Goal: Navigation & Orientation: Find specific page/section

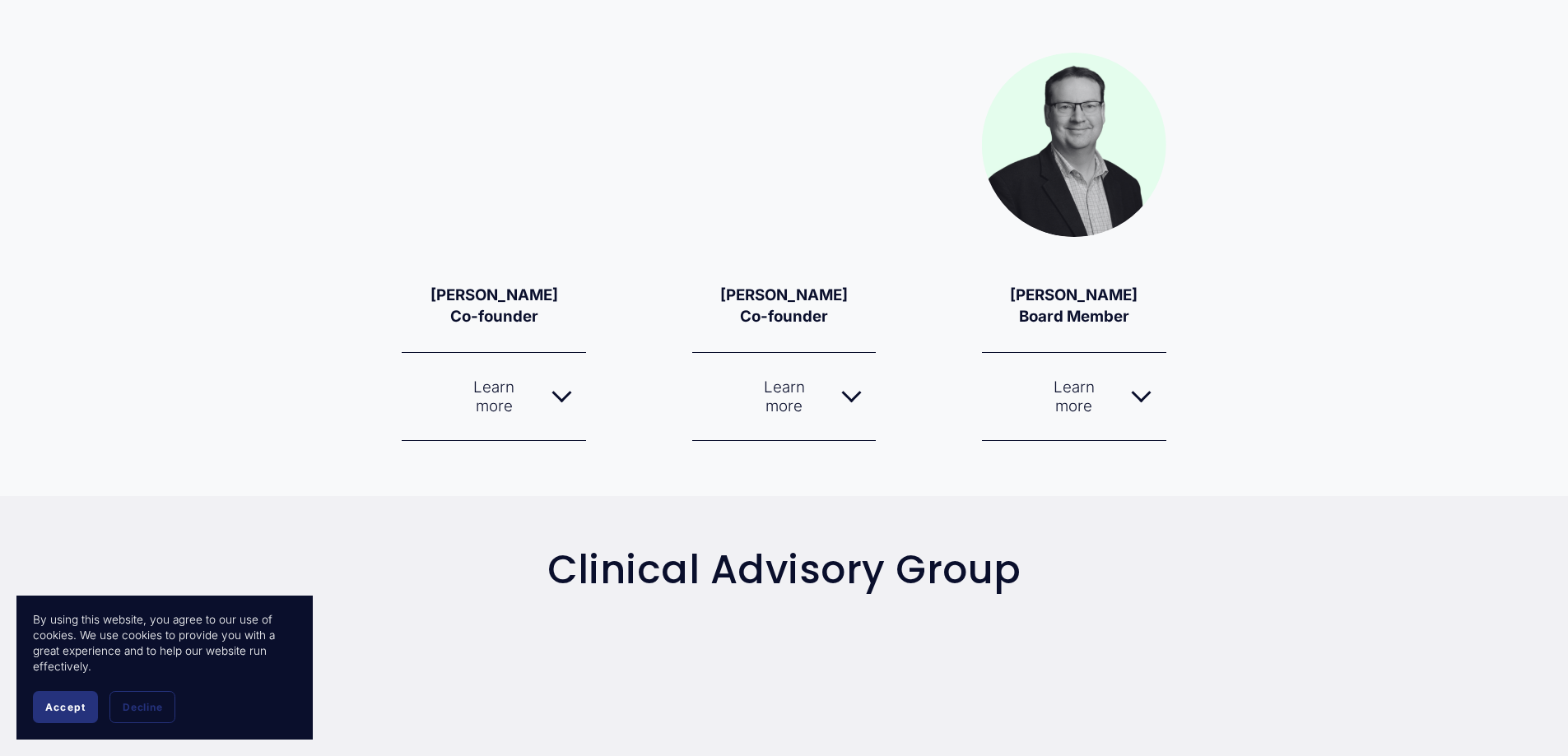
scroll to position [1563, 0]
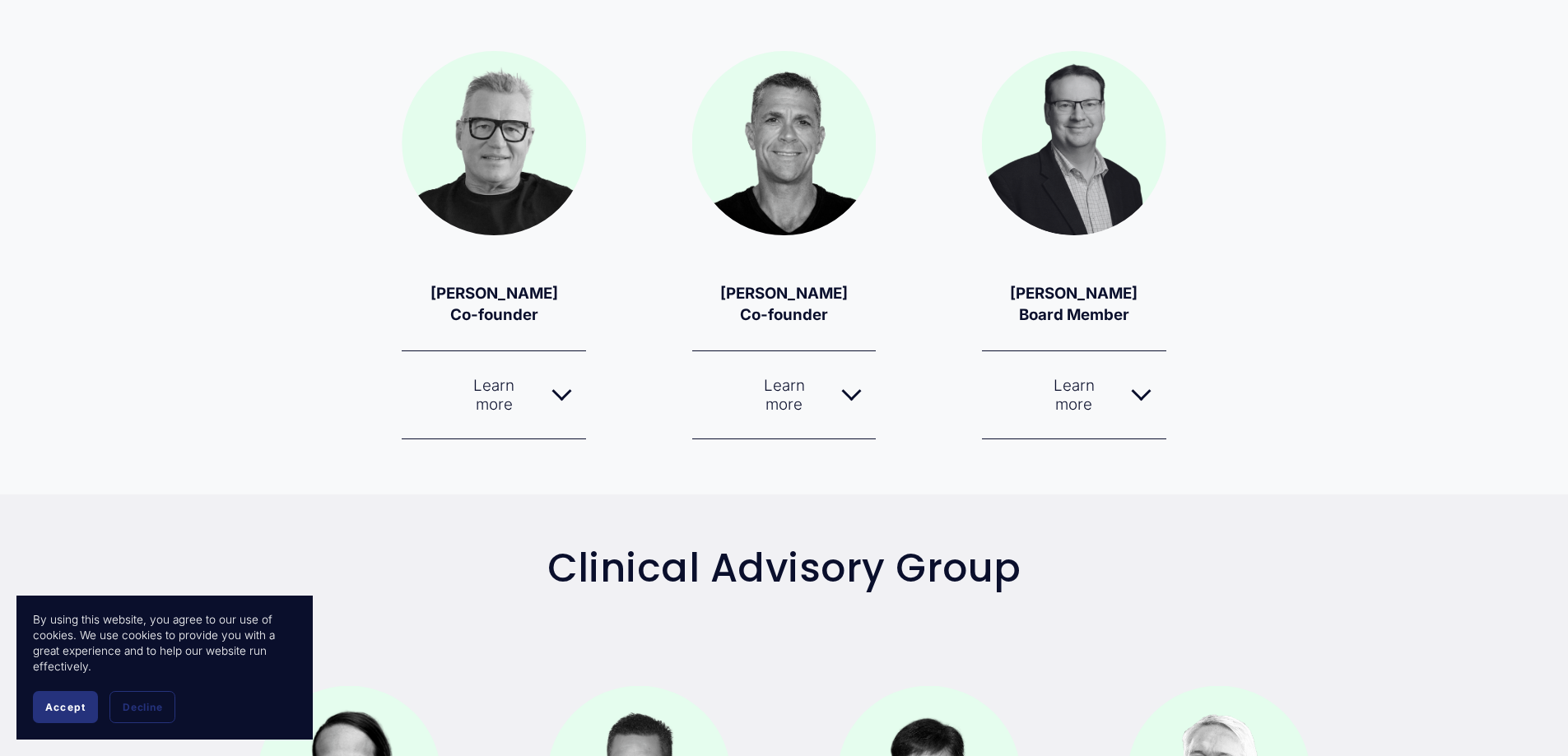
click at [855, 401] on div at bounding box center [851, 395] width 20 height 20
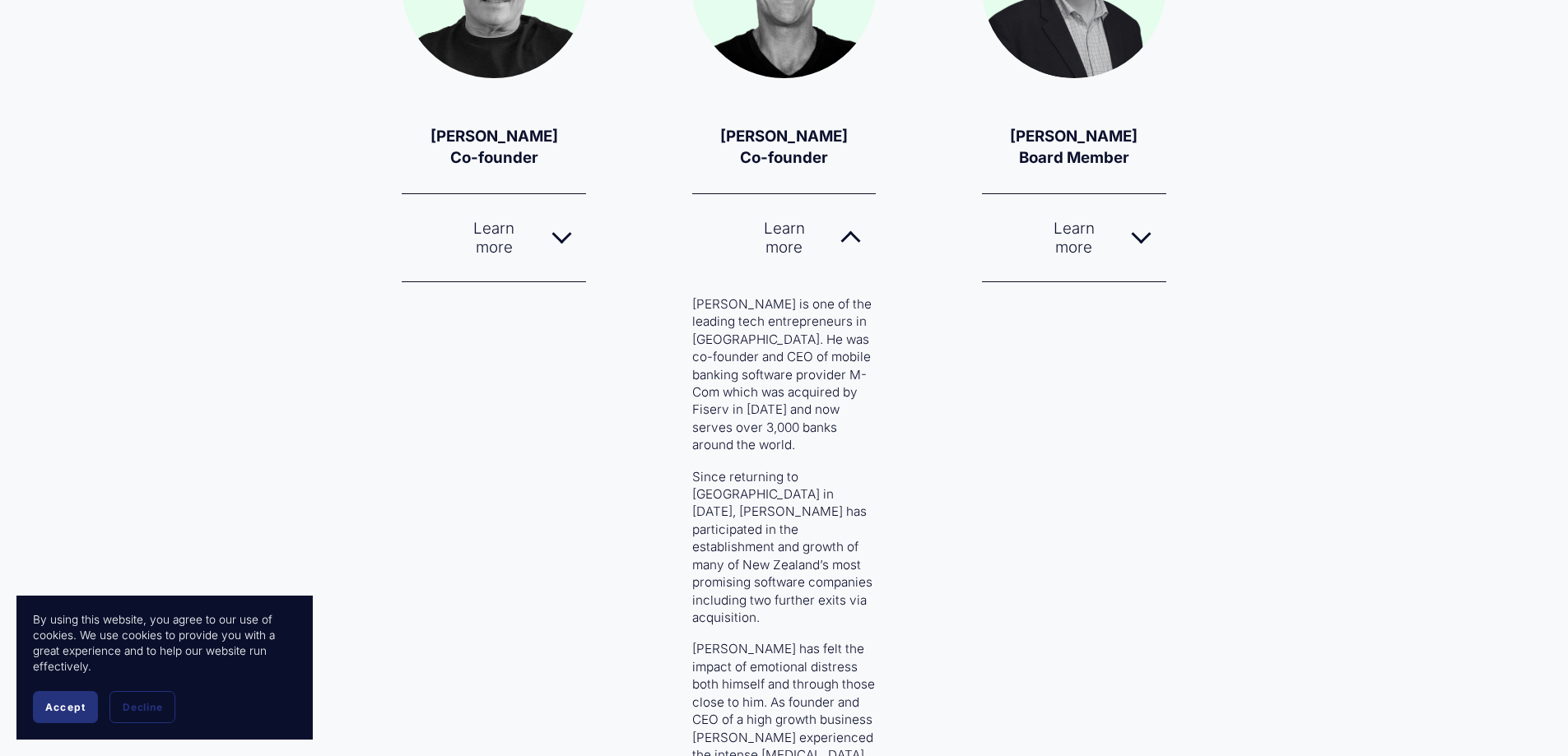
scroll to position [1481, 0]
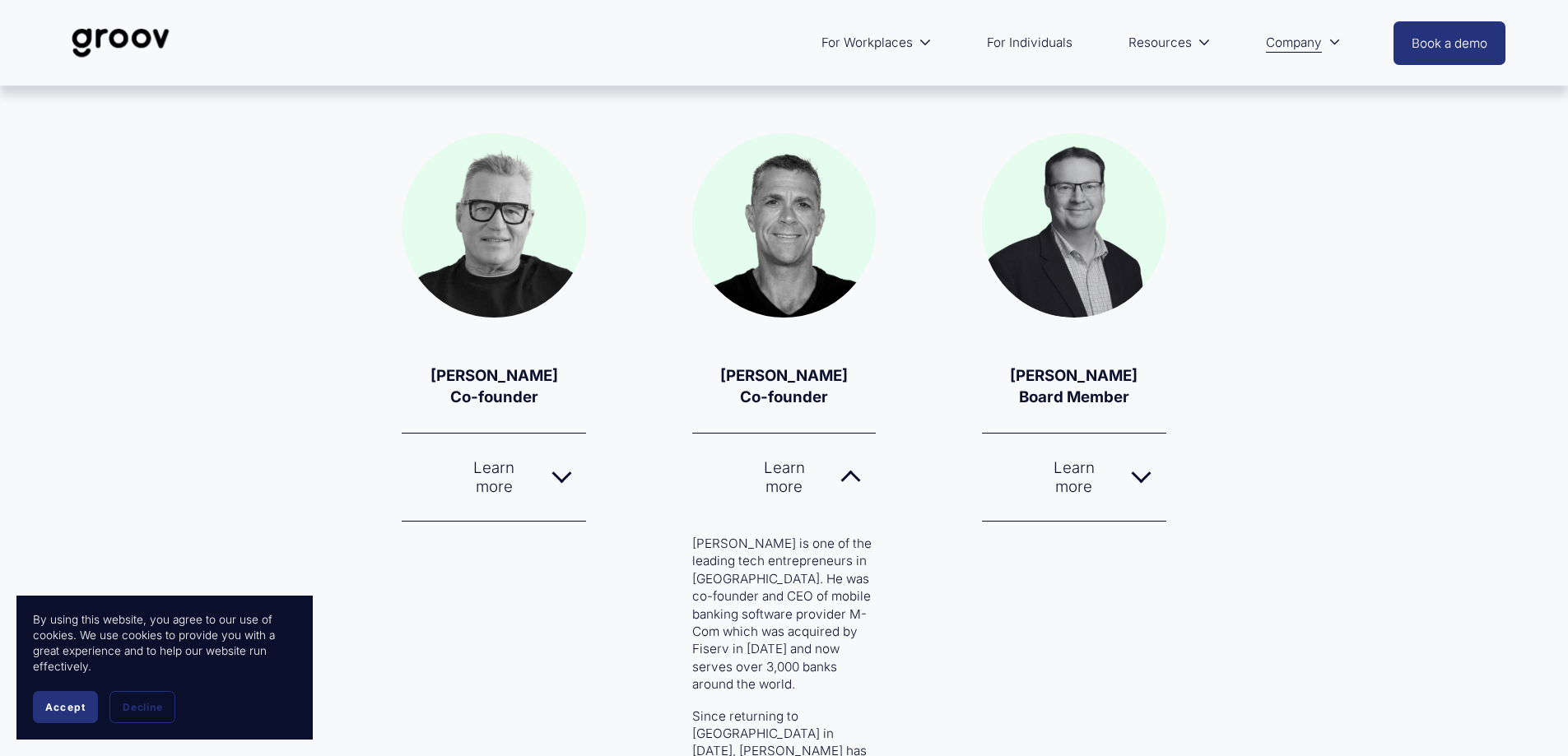
click at [559, 481] on div at bounding box center [561, 473] width 20 height 20
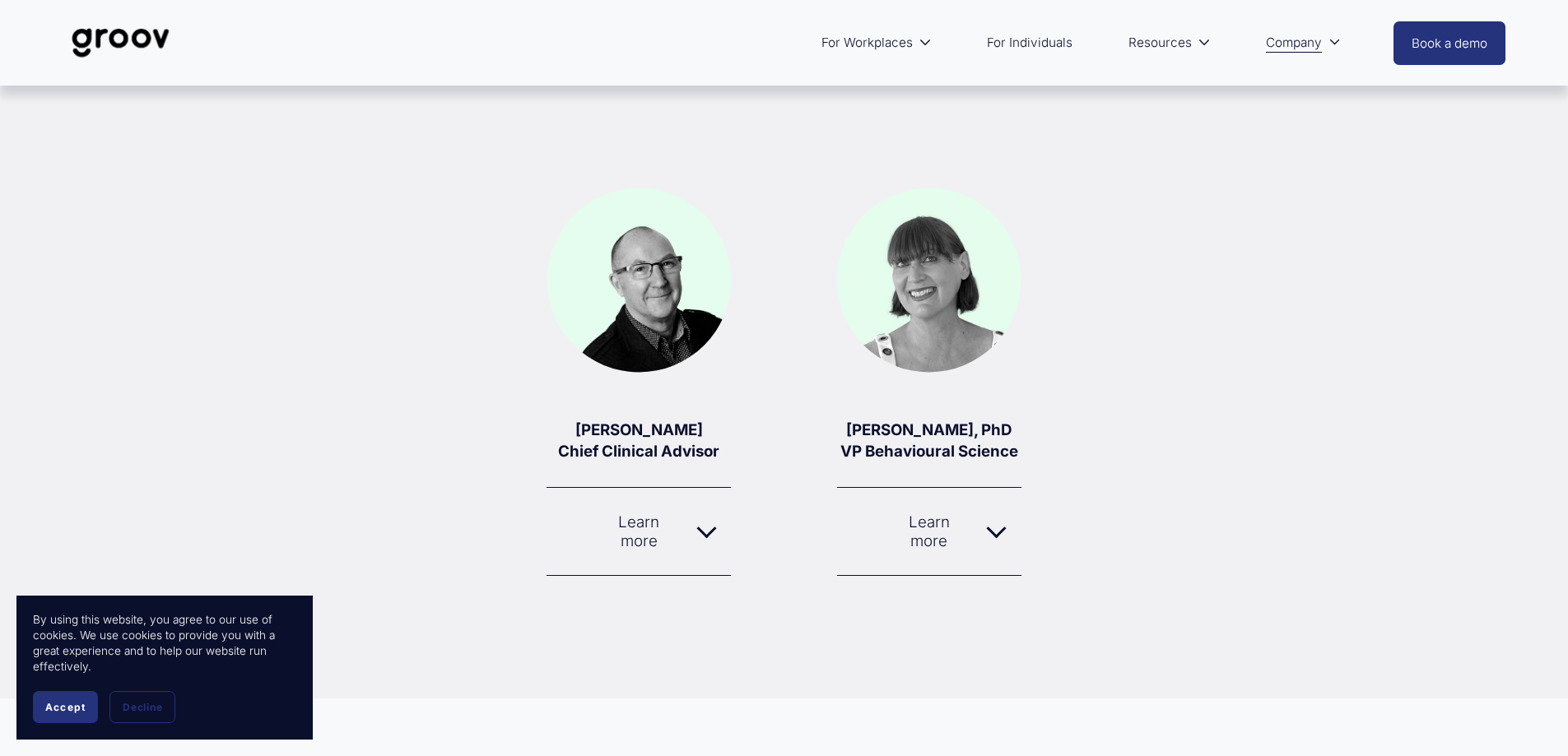
scroll to position [493, 0]
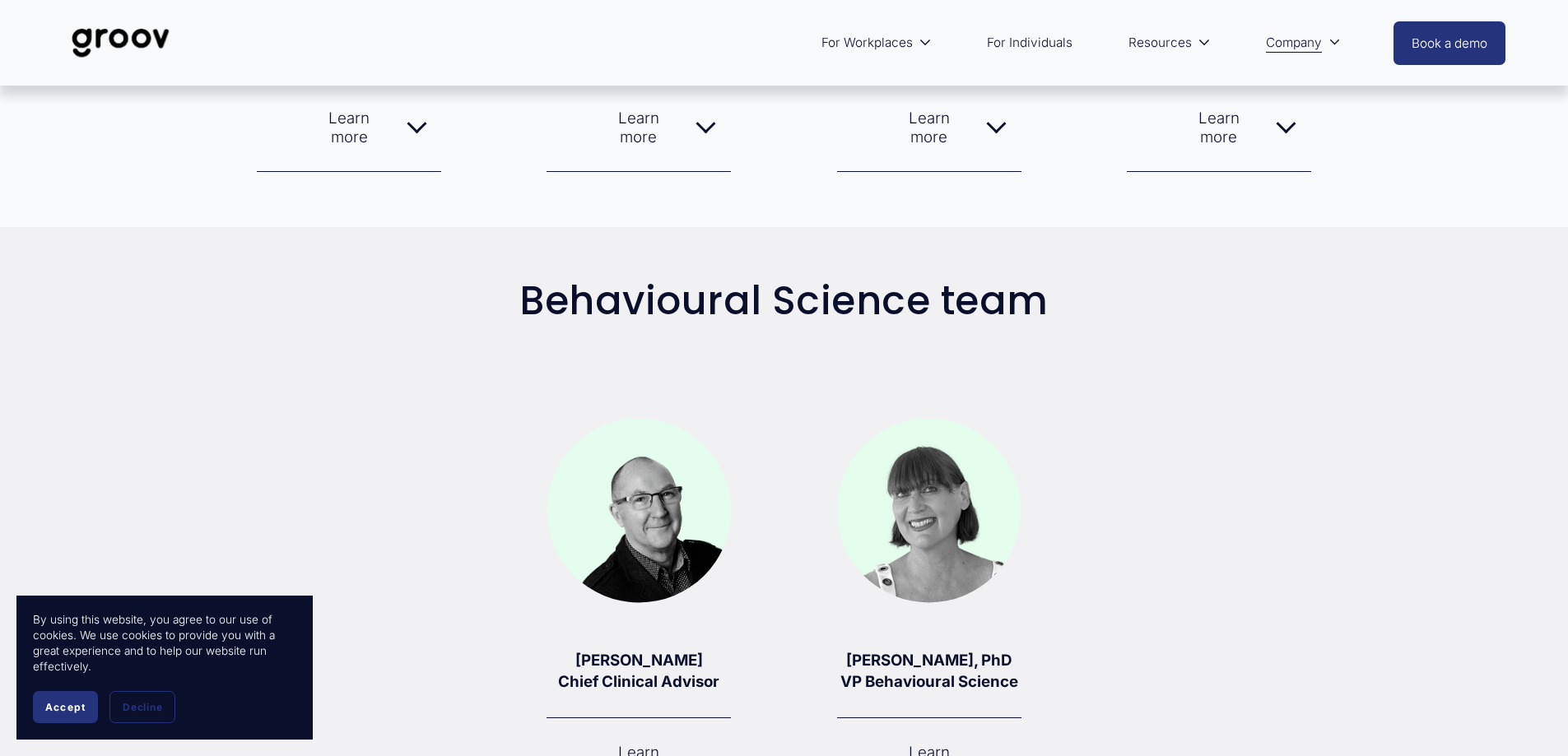
click at [0, 0] on link "Services" at bounding box center [0, 0] width 0 height 0
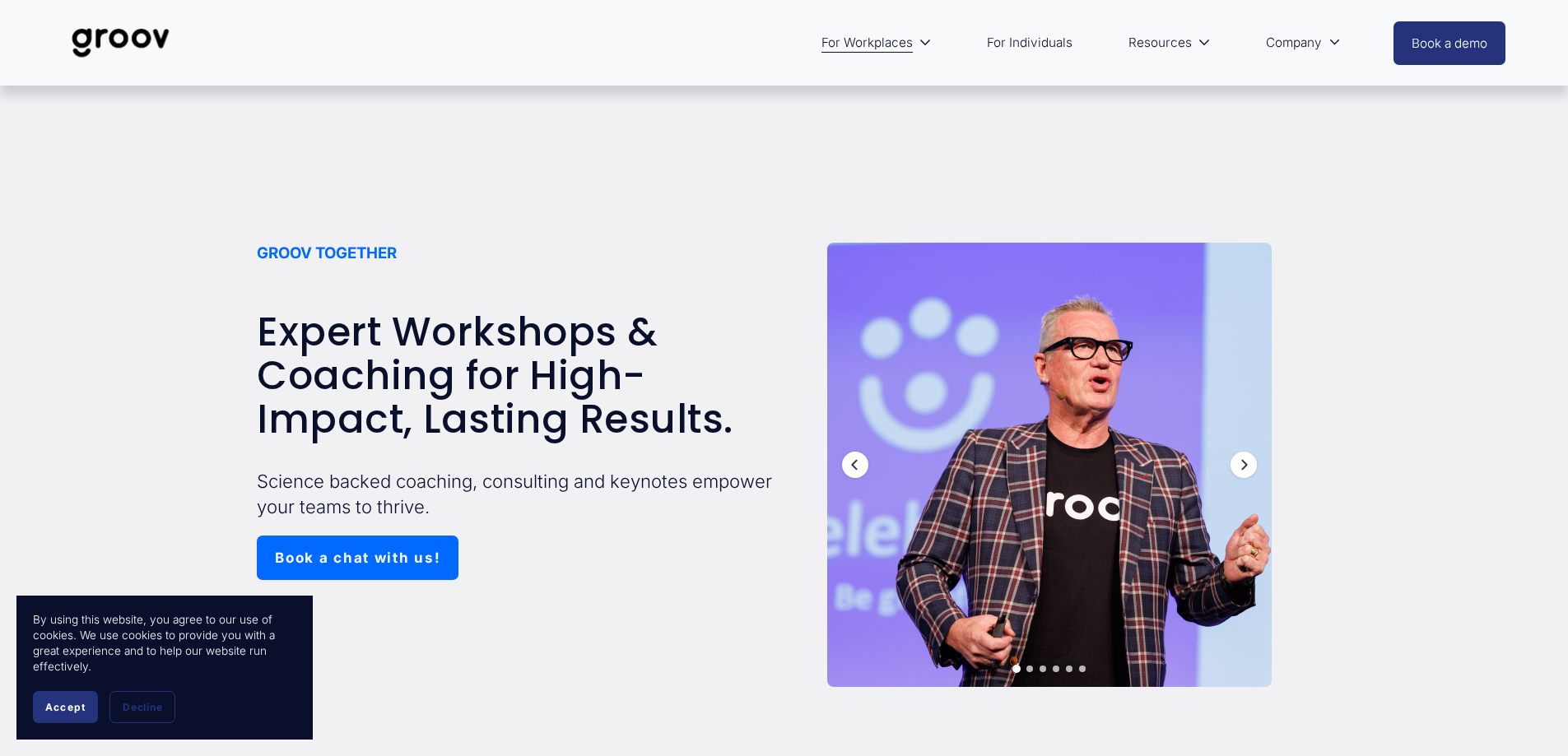
click at [1049, 43] on link "For Individuals" at bounding box center [1030, 43] width 102 height 39
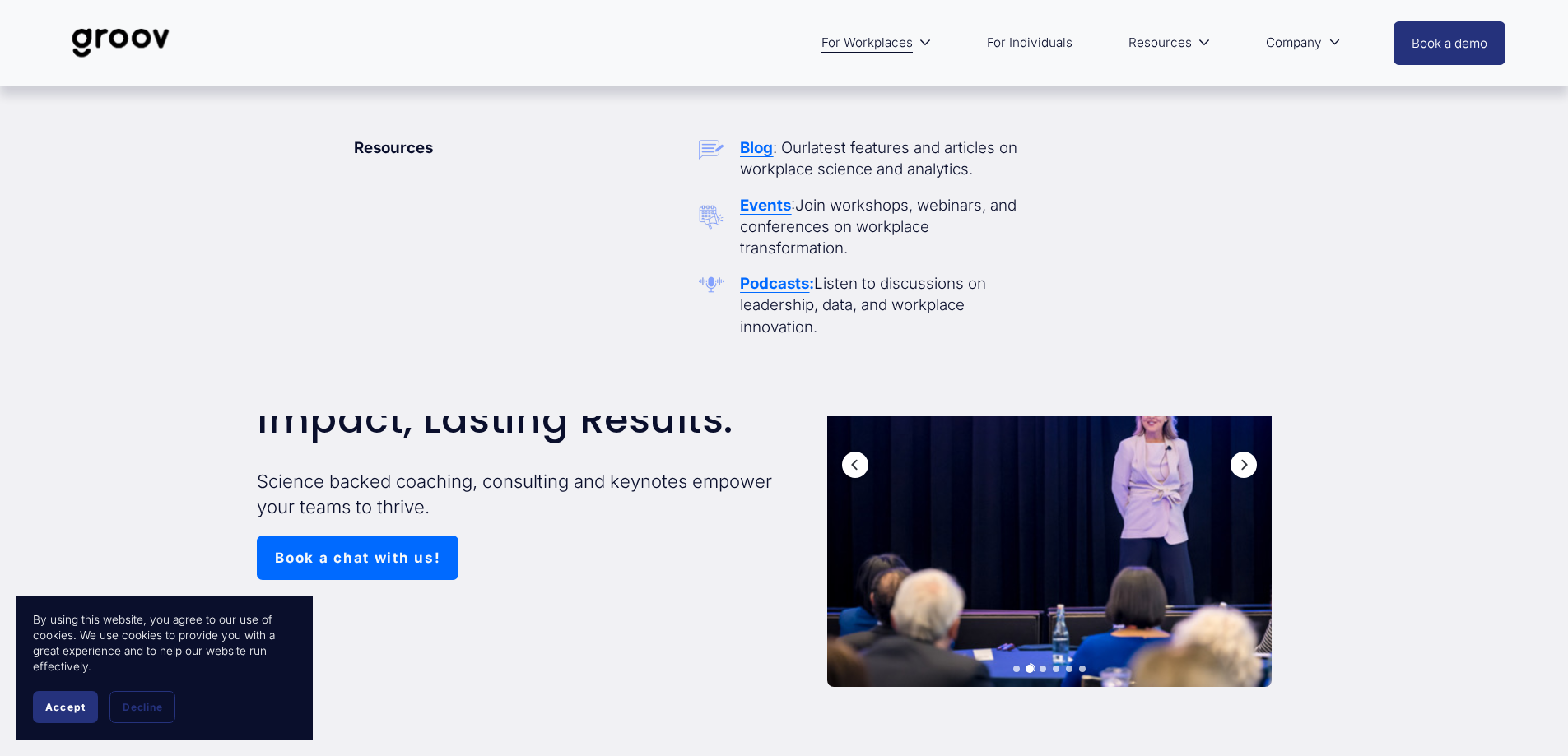
click at [1198, 43] on icon "folder dropdown" at bounding box center [1204, 42] width 12 height 12
click at [1205, 44] on use "folder dropdown" at bounding box center [1205, 42] width 9 height 4
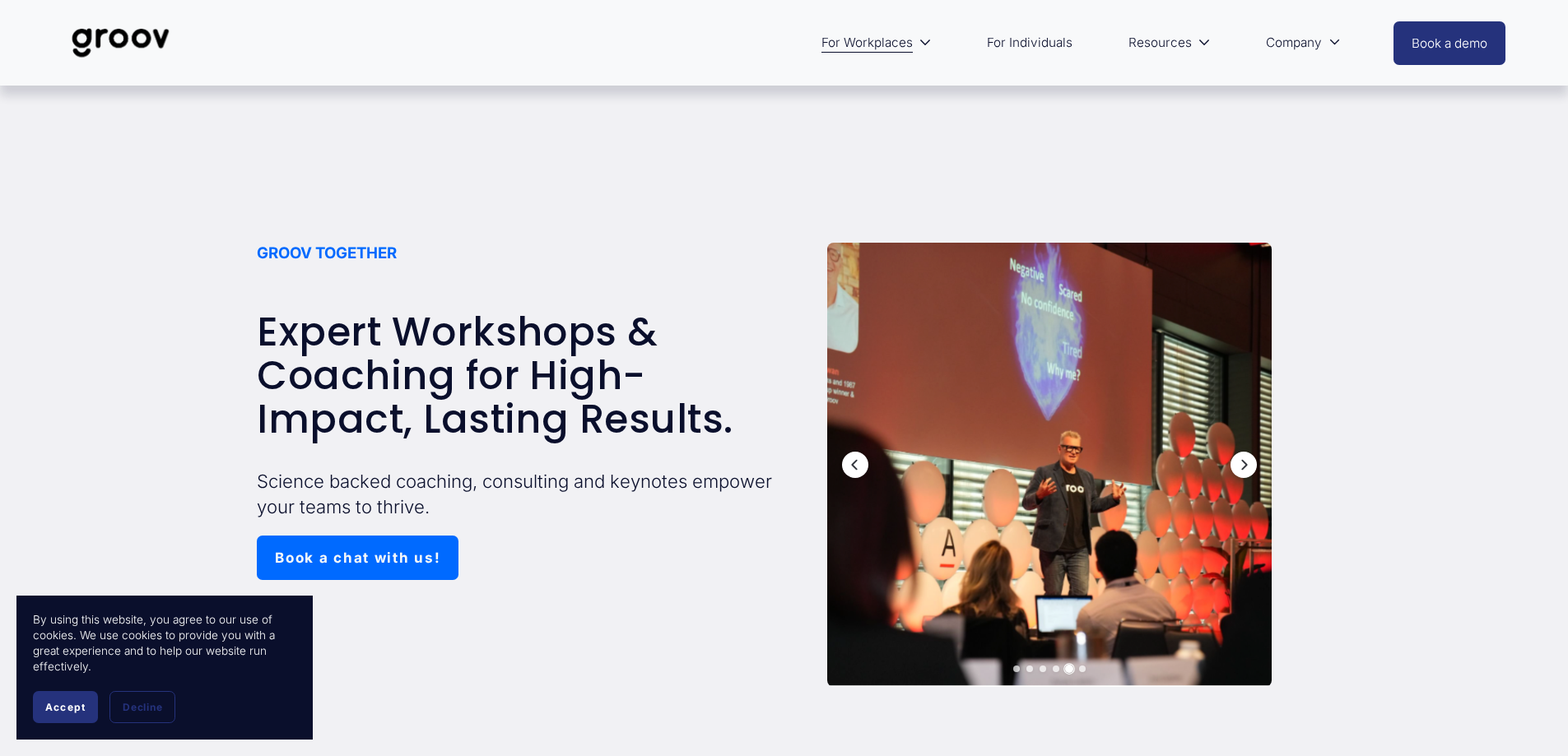
click at [1045, 43] on link "For Individuals" at bounding box center [1030, 43] width 102 height 39
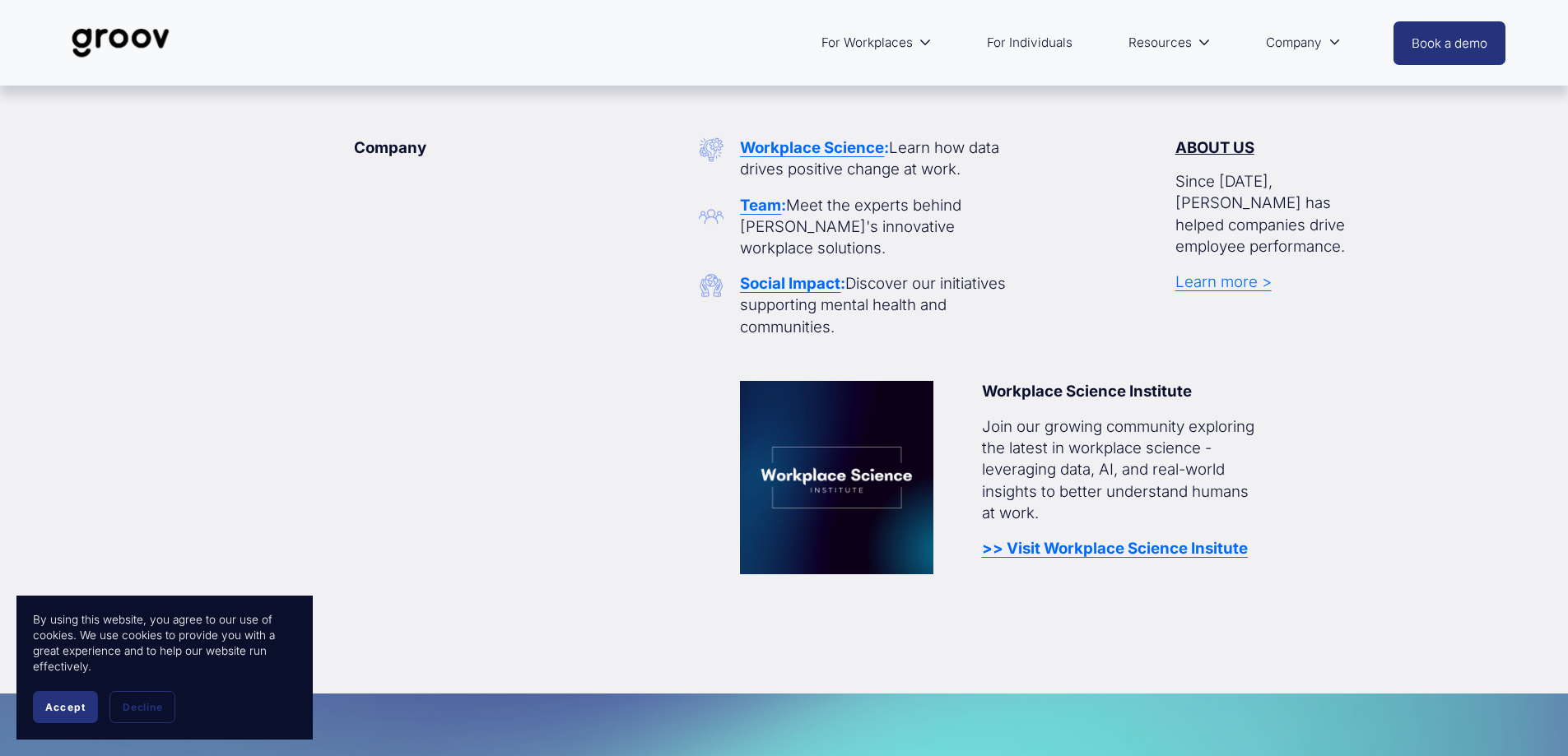
click at [1247, 273] on link "Learn more >" at bounding box center [1224, 282] width 96 height 19
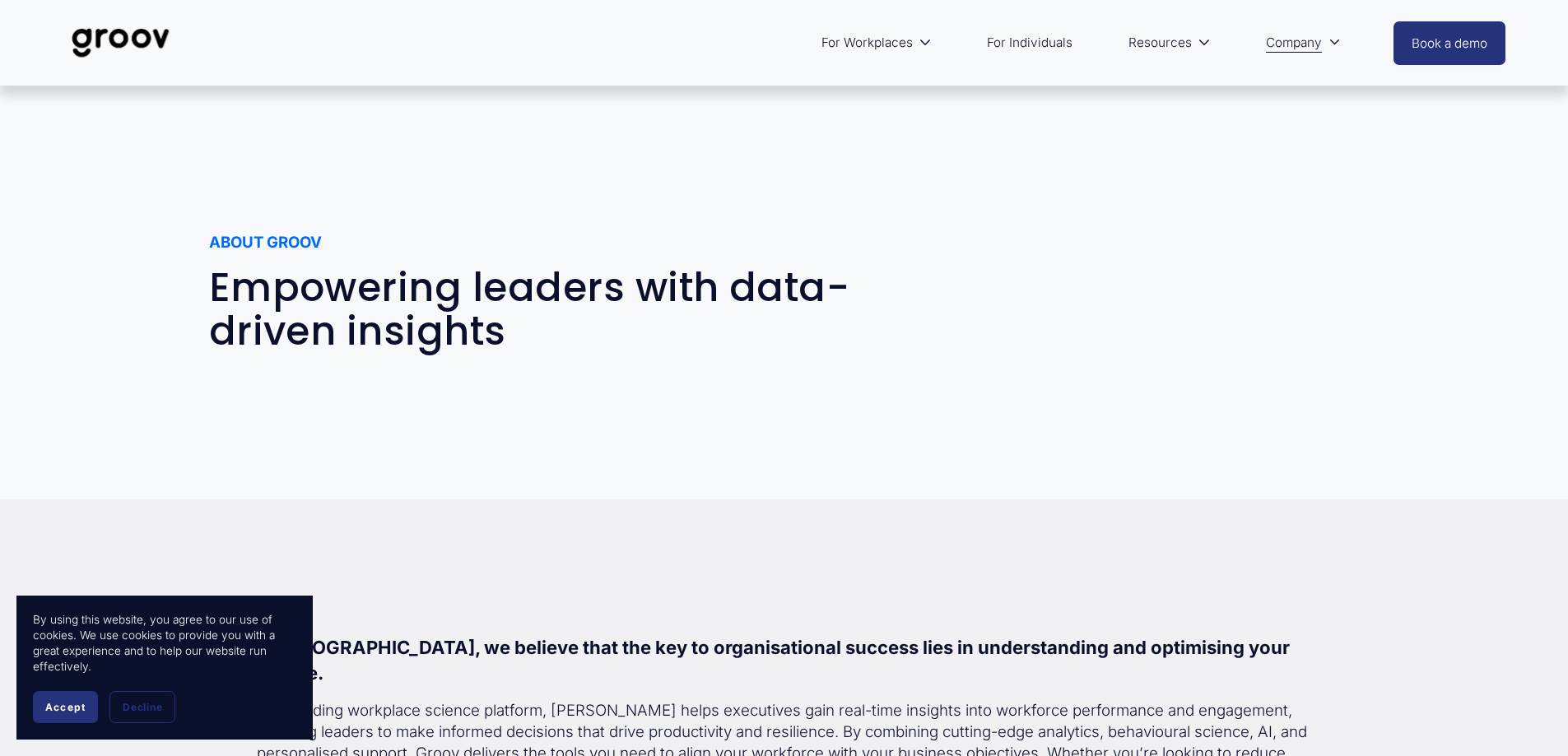
click at [0, 0] on span "Platform Overview" at bounding box center [0, 0] width 0 height 0
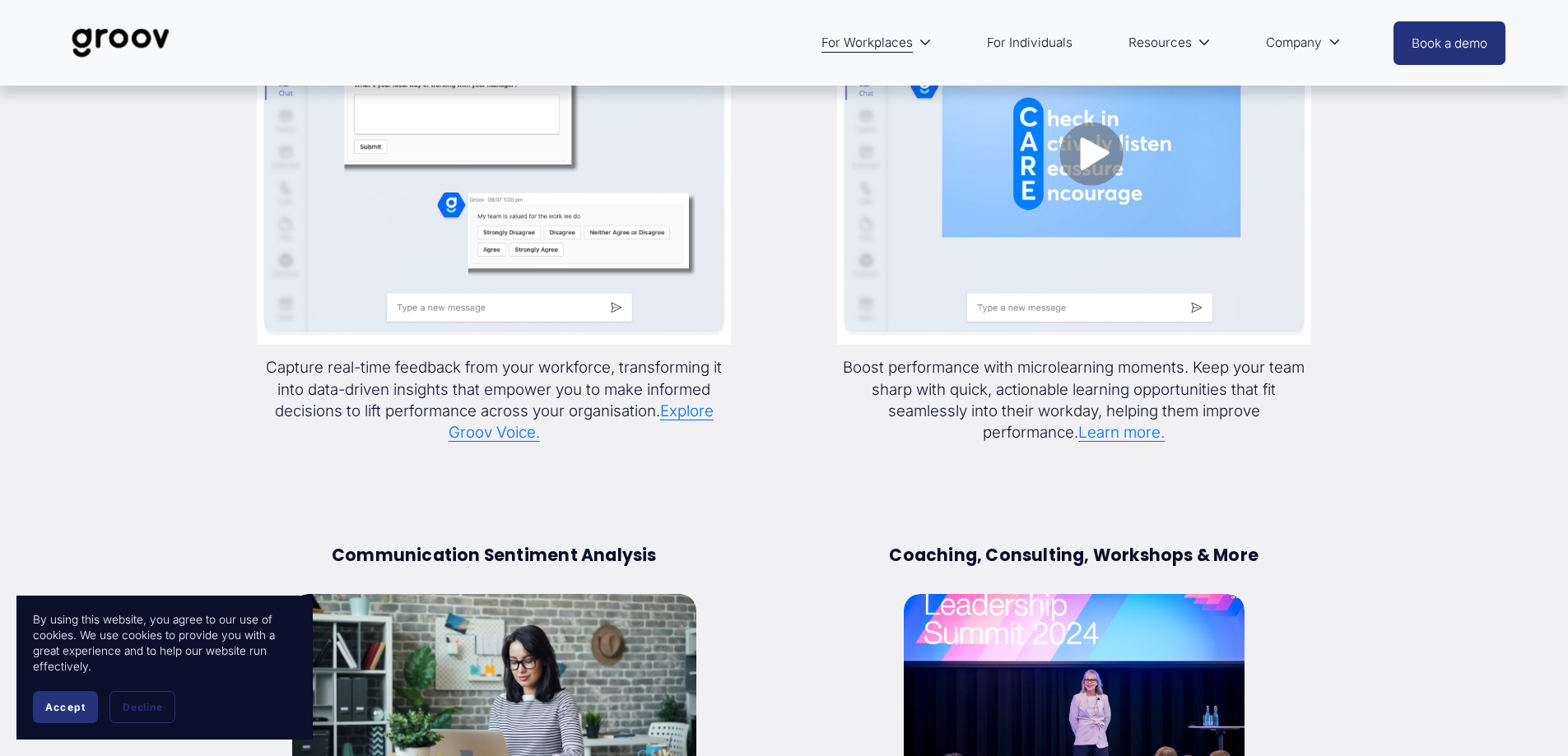
scroll to position [2139, 0]
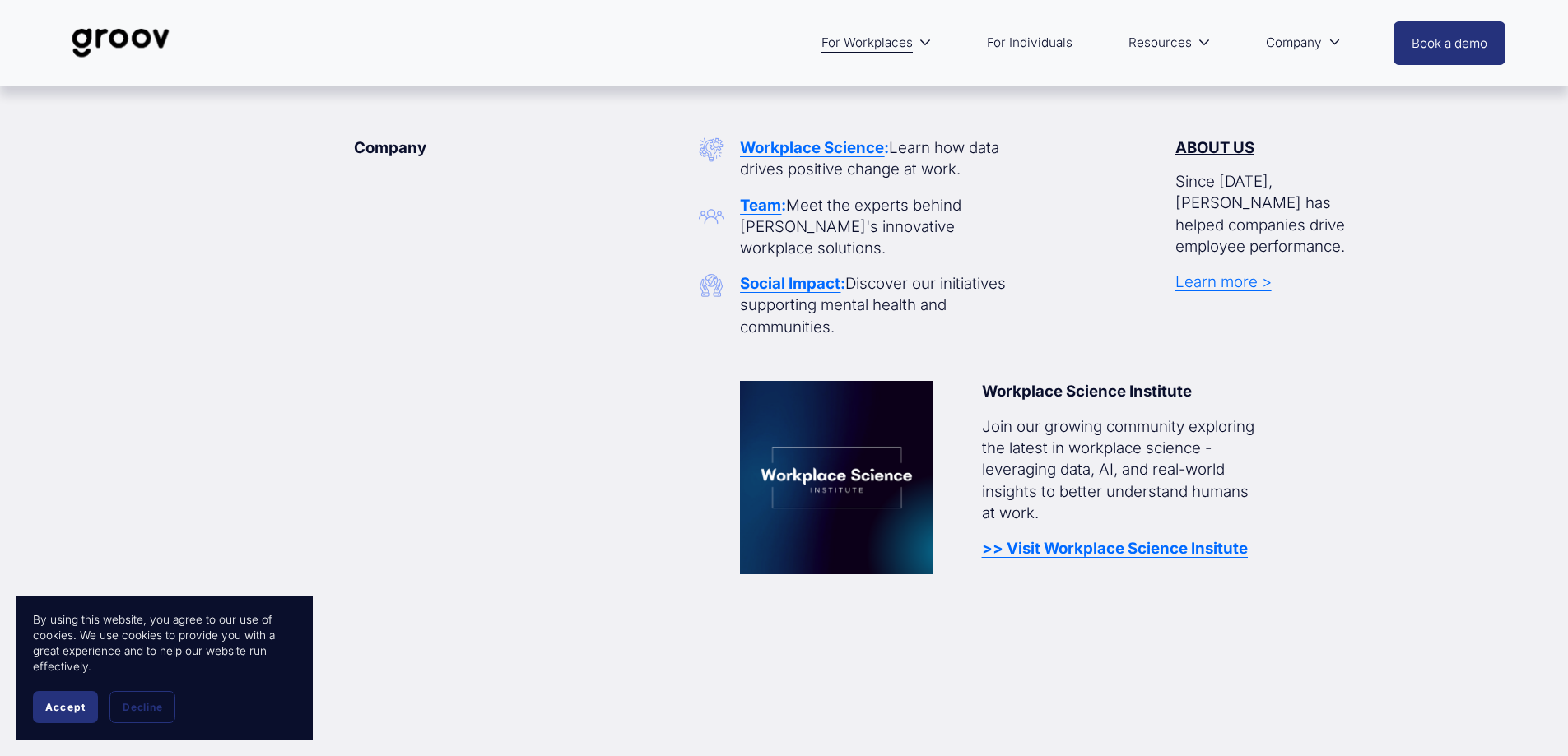
click at [787, 46] on icon "folder dropdown" at bounding box center [1334, 42] width 12 height 12
click at [770, 212] on strong "Team" at bounding box center [761, 205] width 41 height 19
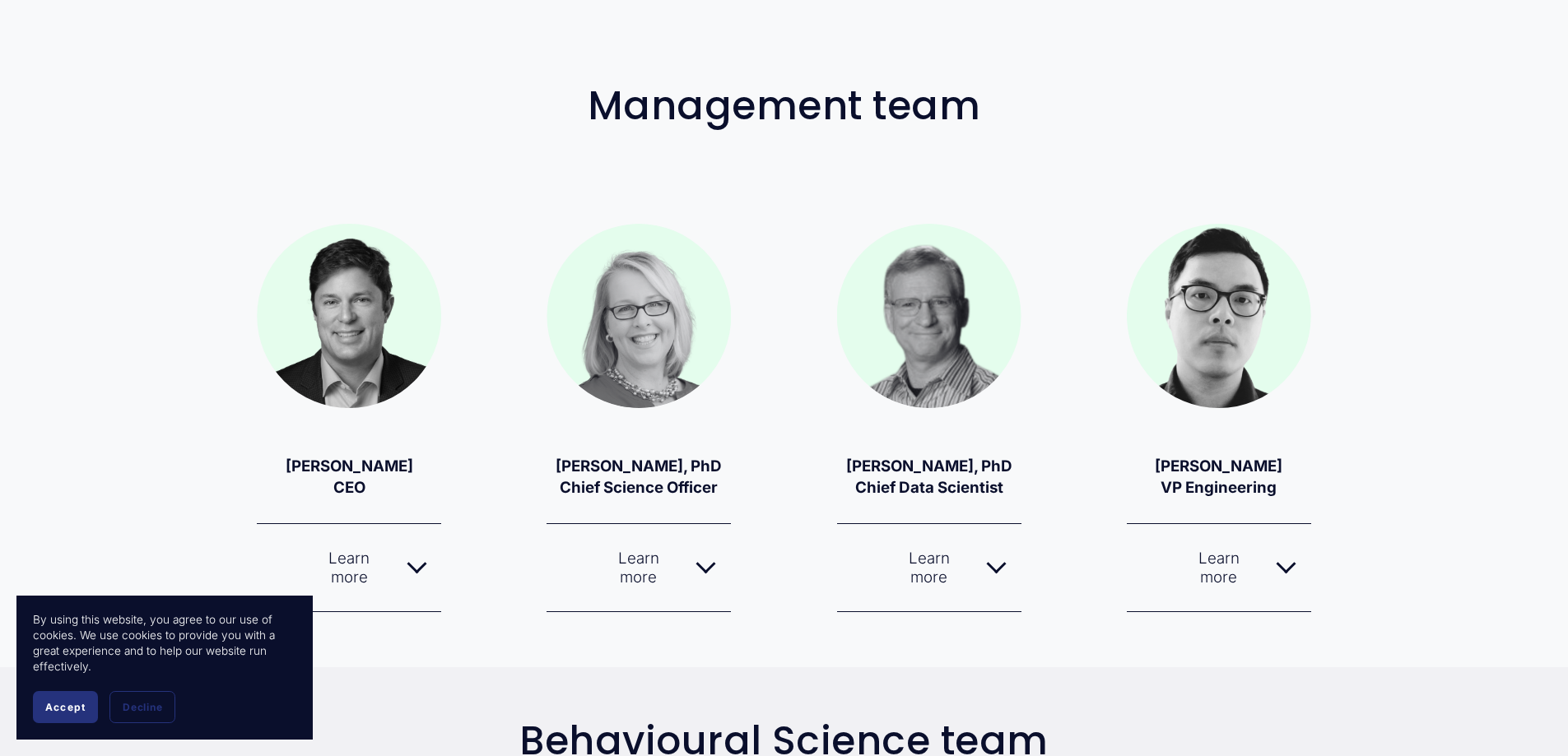
scroll to position [83, 0]
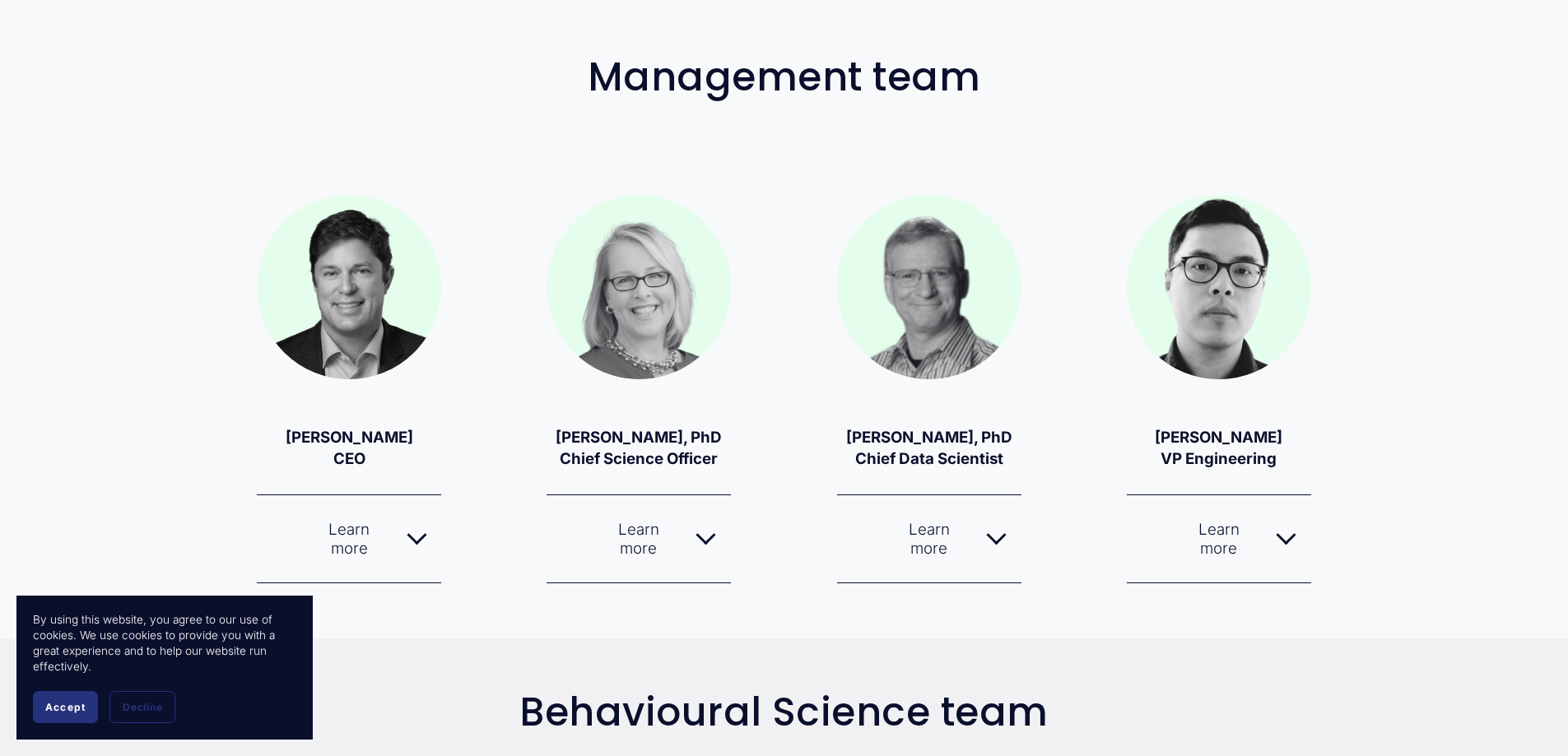
click at [419, 540] on div at bounding box center [416, 535] width 20 height 20
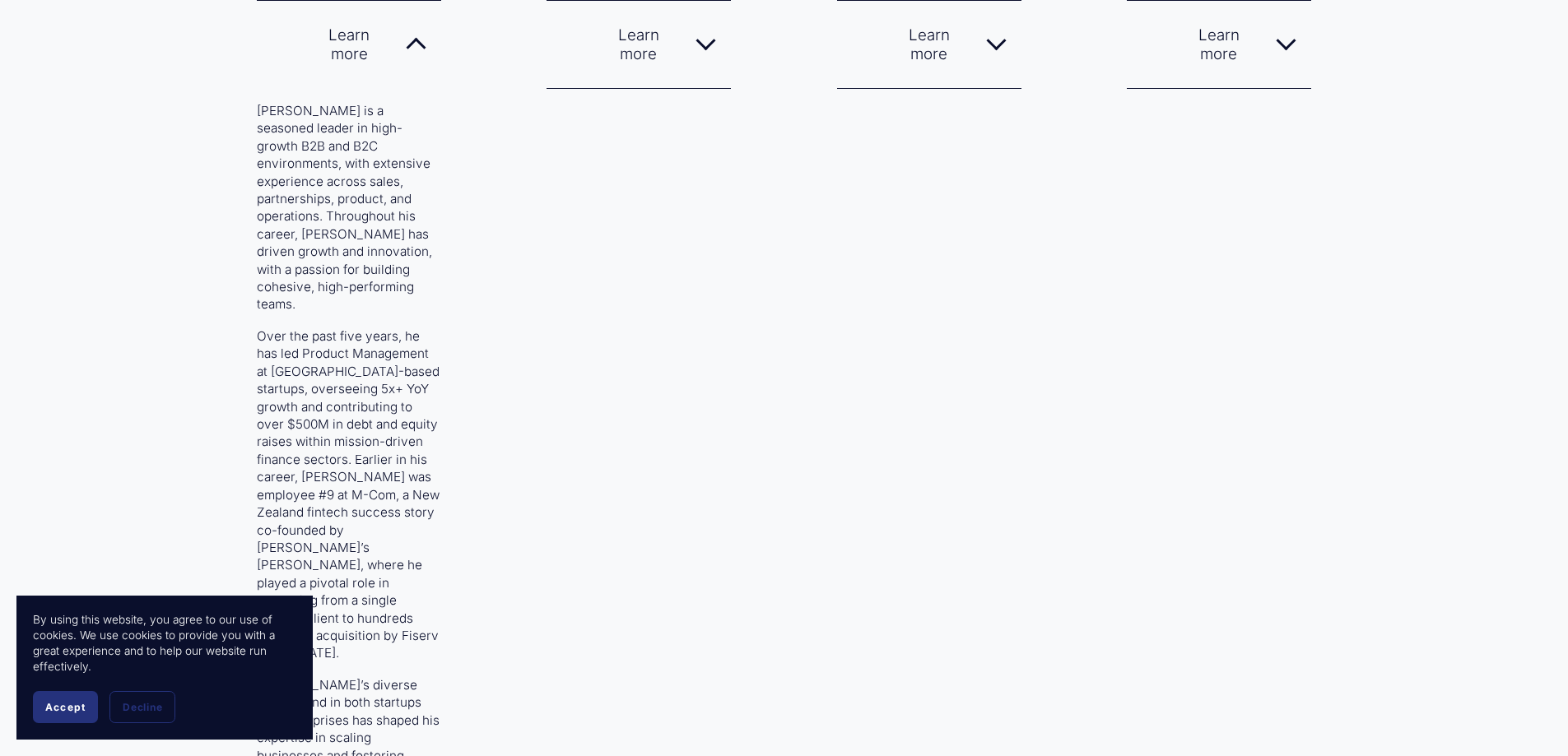
scroll to position [576, 0]
